Goal: Ask a question

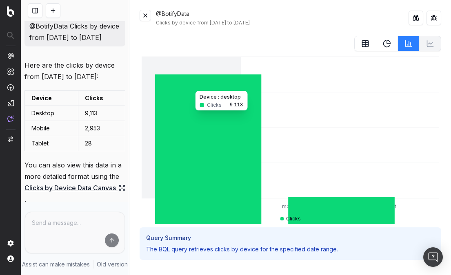
scroll to position [644, 0]
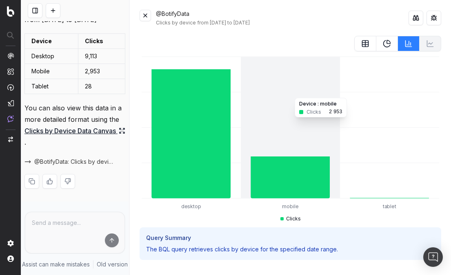
drag, startPoint x: 128, startPoint y: 95, endPoint x: 278, endPoint y: 94, distance: 150.2
click at [278, 94] on div "@BotifyData Clicks by device from [DATE] to [DATE] It seems there was an issue …" at bounding box center [236, 137] width 430 height 275
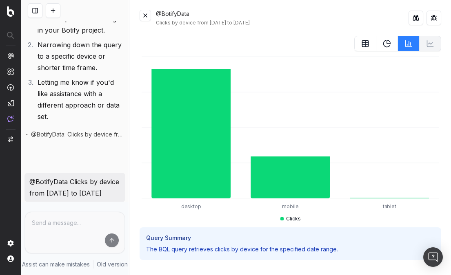
scroll to position [267, 0]
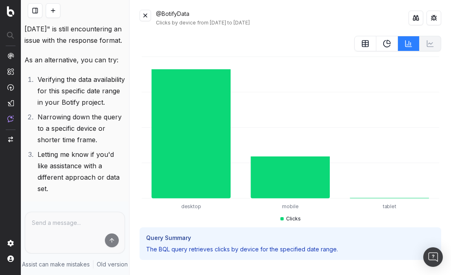
click at [145, 16] on button at bounding box center [145, 15] width 11 height 11
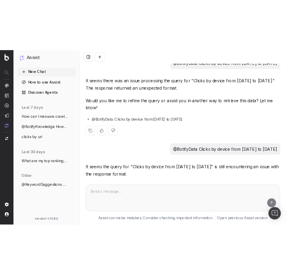
scroll to position [0, 0]
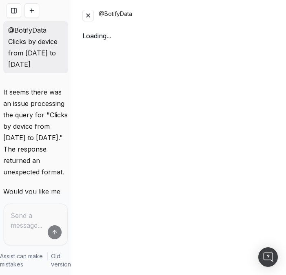
scroll to position [915, 0]
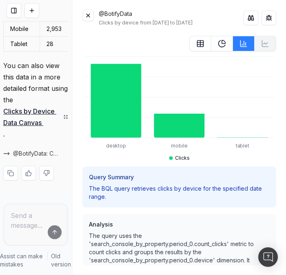
click at [89, 15] on button at bounding box center [87, 15] width 11 height 11
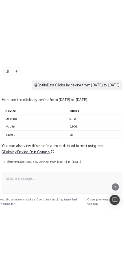
scroll to position [552, 0]
